Goal: Communication & Community: Ask a question

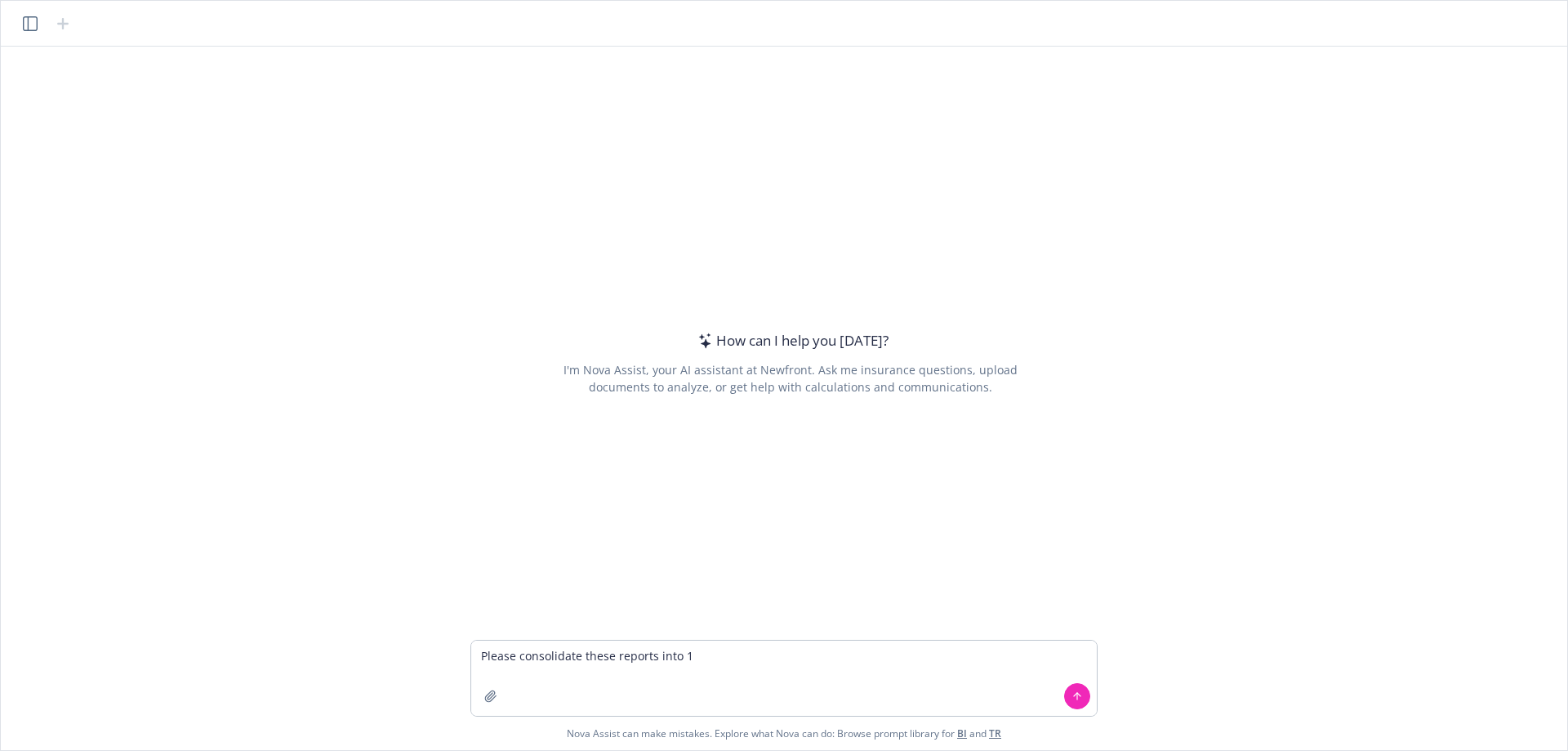
type textarea "Please consolidate these reports into 1"
click at [489, 700] on icon "button" at bounding box center [491, 696] width 13 height 13
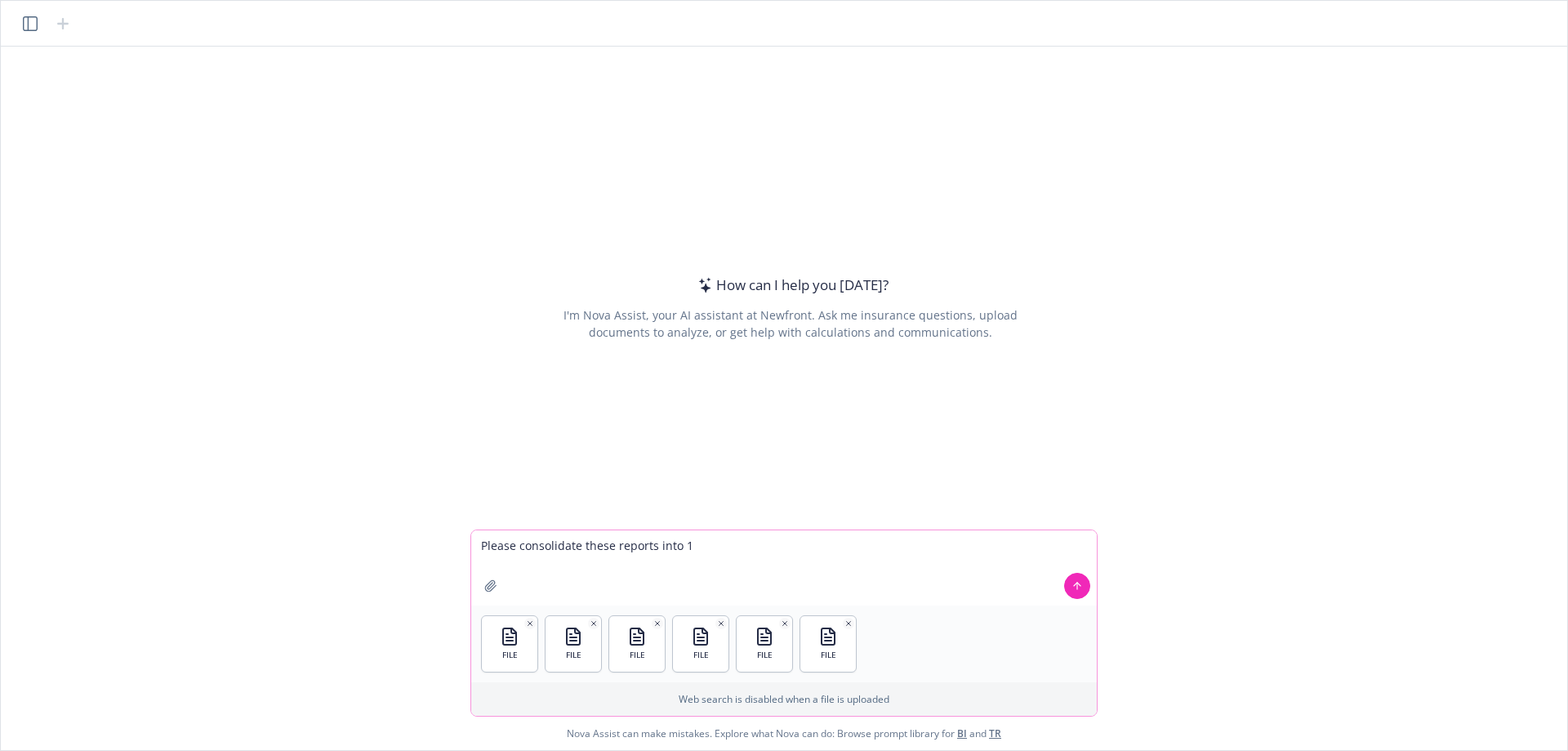
click at [1069, 574] on button at bounding box center [1077, 585] width 26 height 26
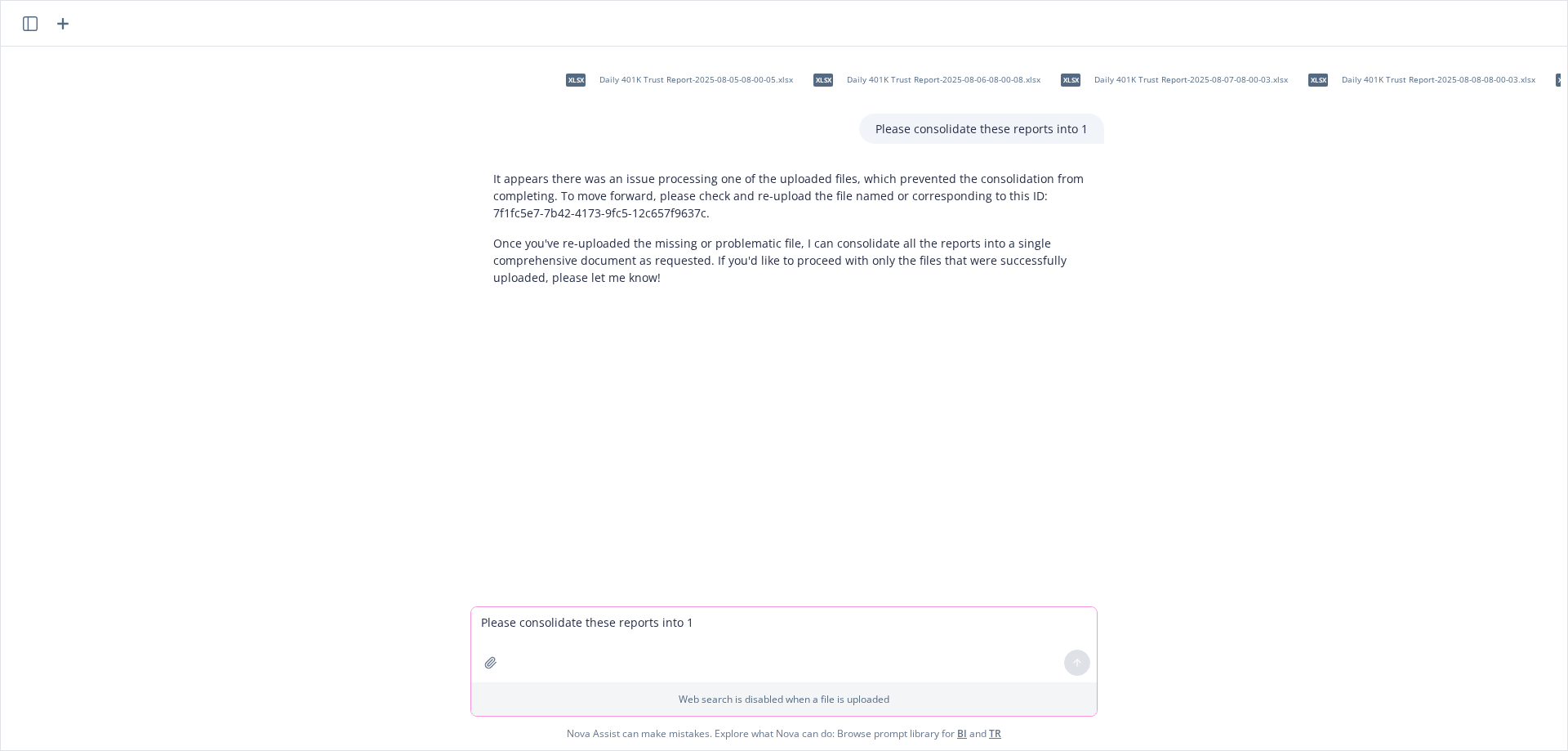
click at [579, 627] on textarea "Please consolidate these reports into 1" at bounding box center [784, 644] width 625 height 75
click at [580, 625] on textarea "Please consolidate these reports into 1" at bounding box center [784, 644] width 625 height 75
type textarea "which one by title of excel doc"
click at [816, 456] on div "xlsx Daily 401K Trust Report-2025-08-05-08-00-05.xlsx xlsx Daily 401K Trust Rep…" at bounding box center [784, 326] width 1553 height 560
click at [640, 618] on textarea at bounding box center [784, 644] width 625 height 75
